Goal: Task Accomplishment & Management: Use online tool/utility

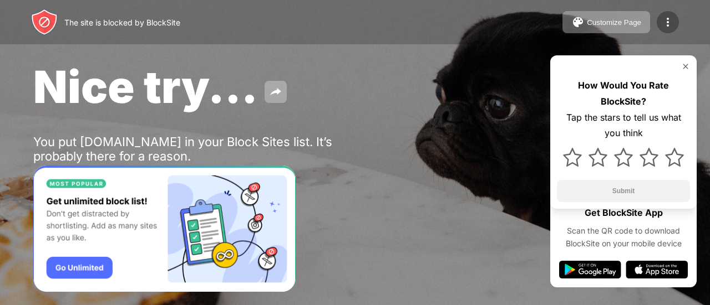
click at [665, 27] on img at bounding box center [667, 22] width 13 height 13
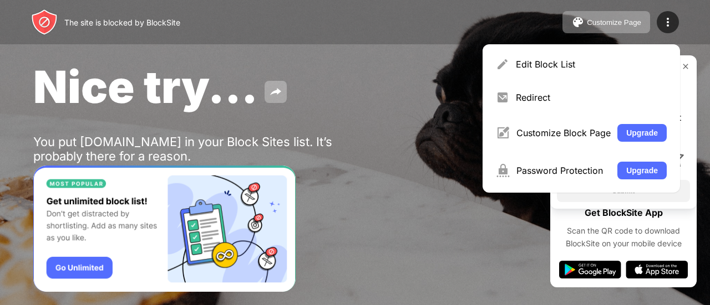
click at [394, 156] on div "Nice try... You put netflix.com in your Block Sites list. It’s probably there f…" at bounding box center [355, 128] width 710 height 257
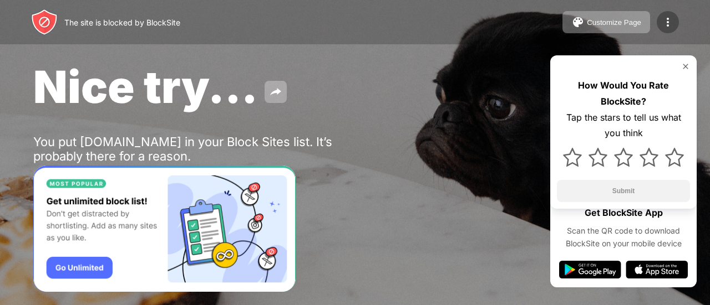
click at [667, 20] on img at bounding box center [667, 22] width 13 height 13
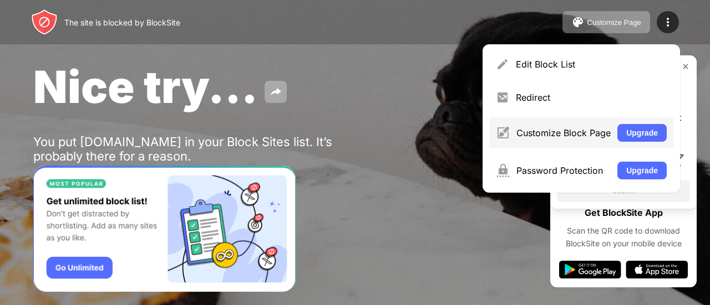
click at [576, 139] on div "Customize Block Page Upgrade" at bounding box center [581, 133] width 184 height 31
